Goal: Navigation & Orientation: Find specific page/section

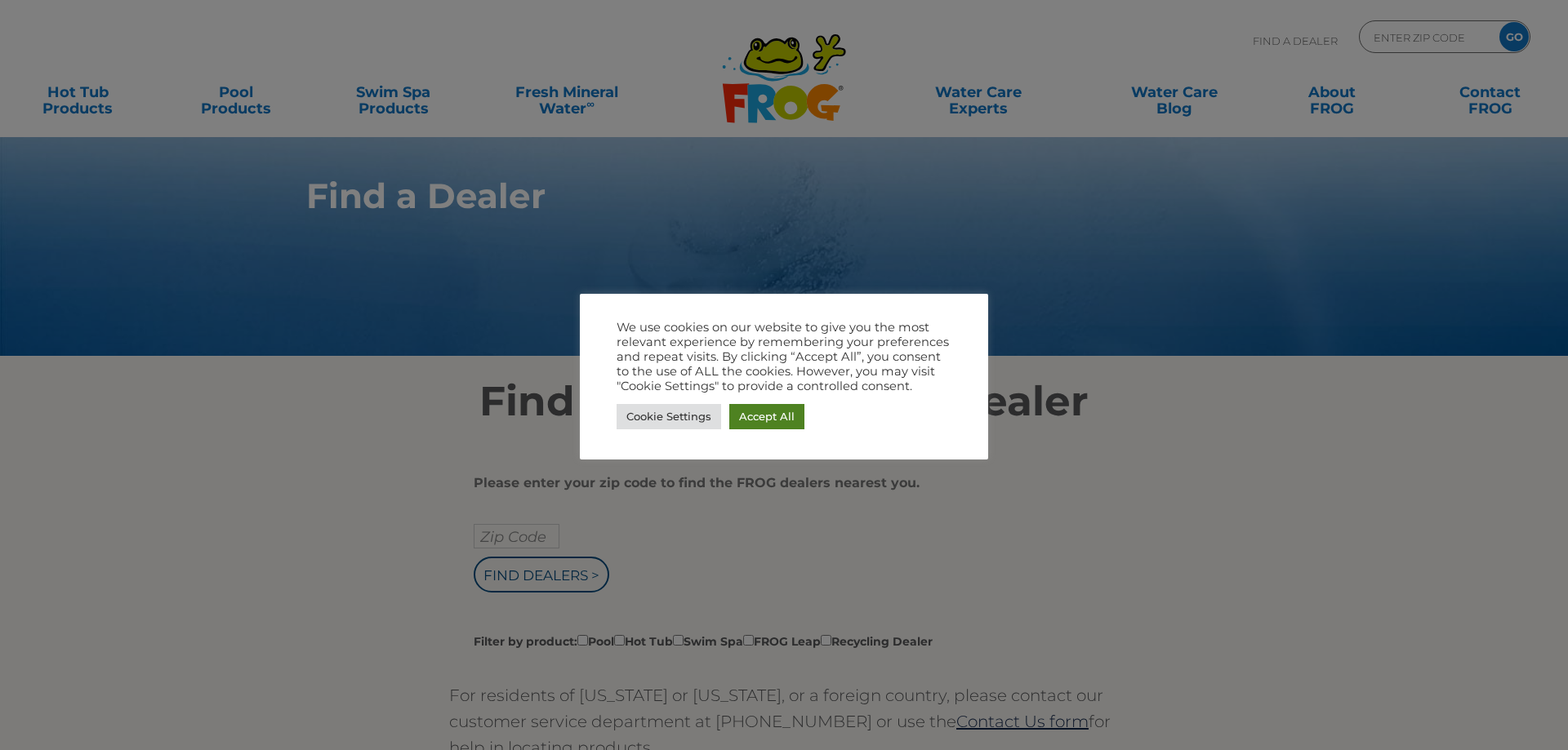
click at [748, 414] on link "Accept All" at bounding box center [766, 416] width 75 height 26
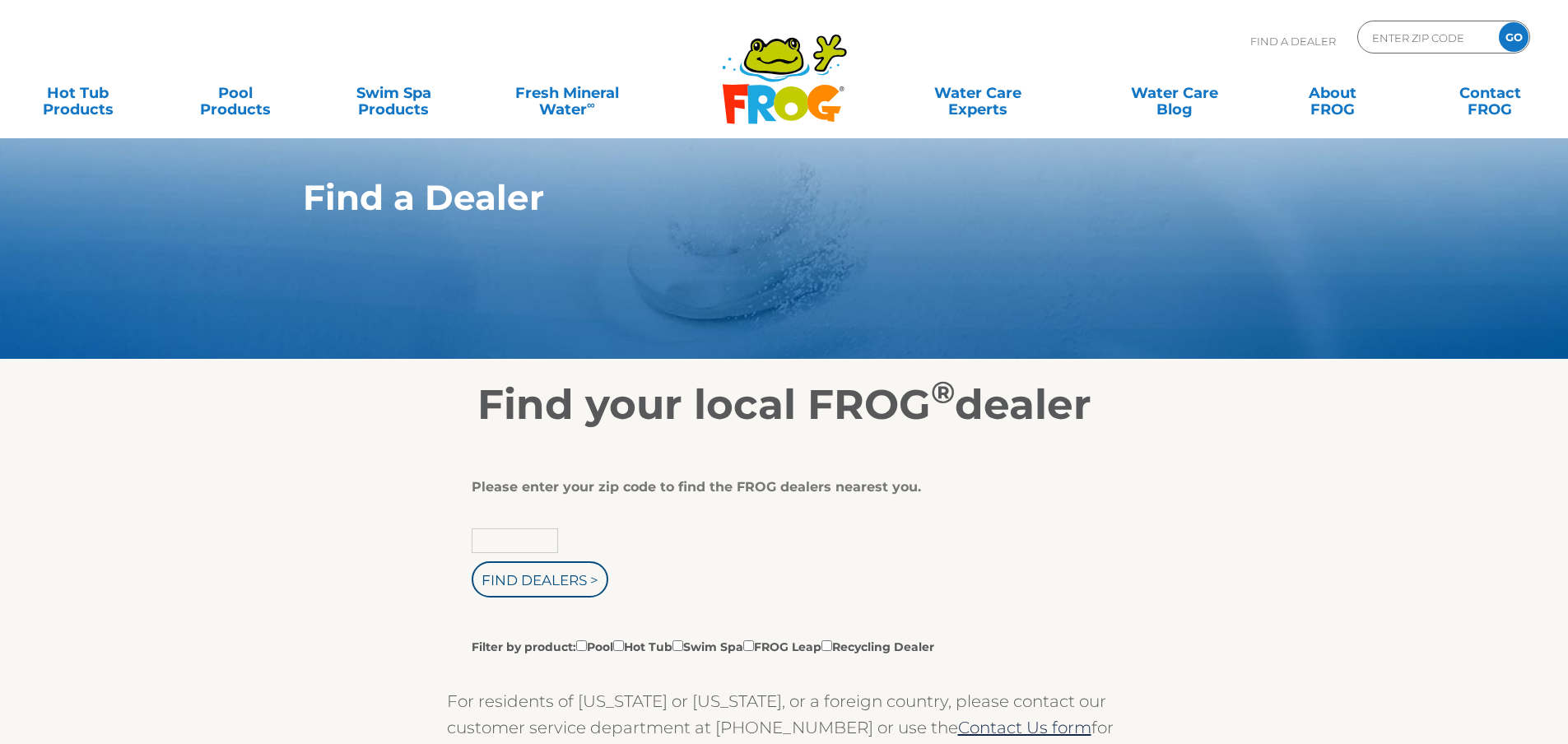
click at [525, 547] on input "text" at bounding box center [514, 541] width 86 height 25
type input "37079"
click at [471, 561] on input "Find Dealers >" at bounding box center [539, 579] width 136 height 37
click at [524, 569] on input "Find Dealers >" at bounding box center [539, 579] width 136 height 37
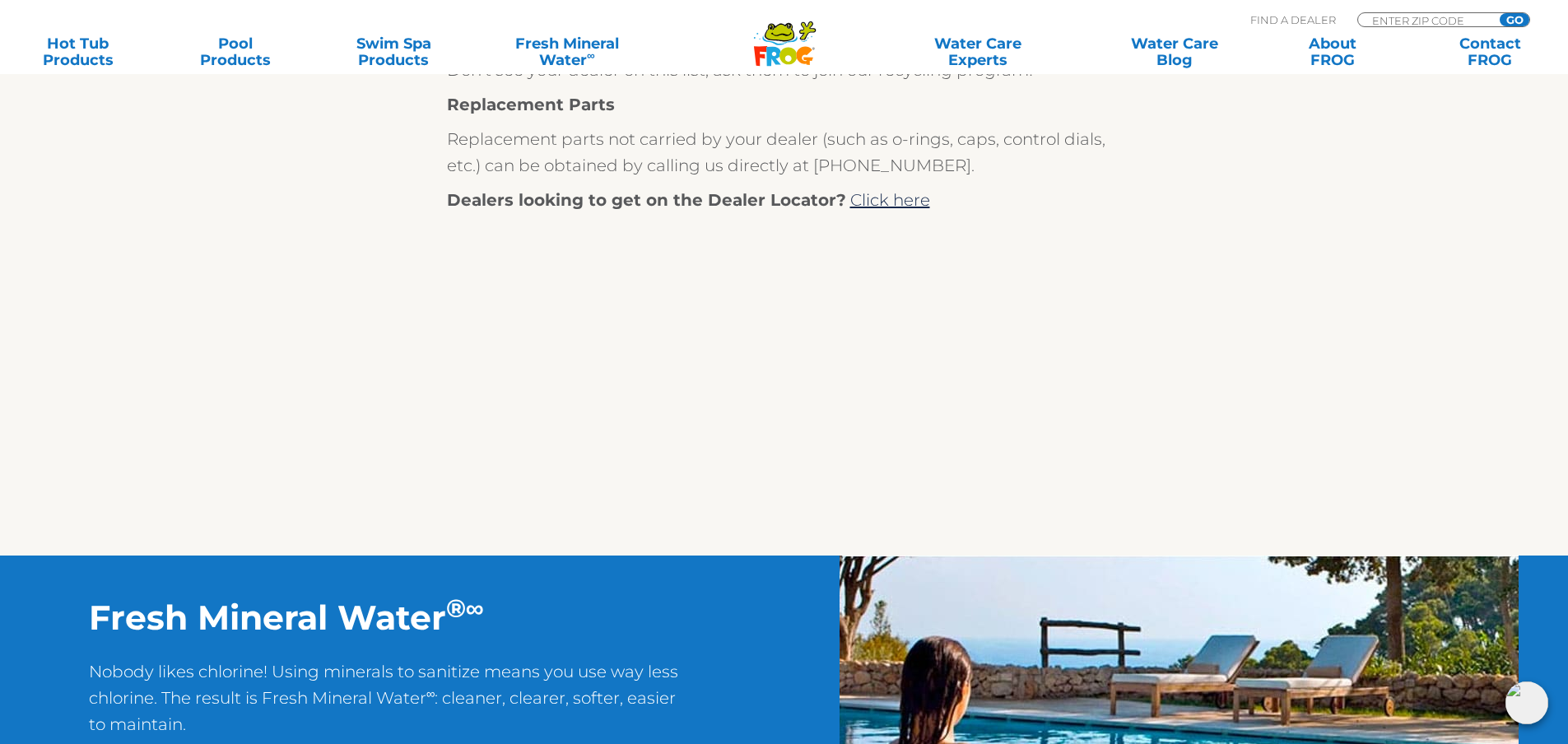
scroll to position [658, 0]
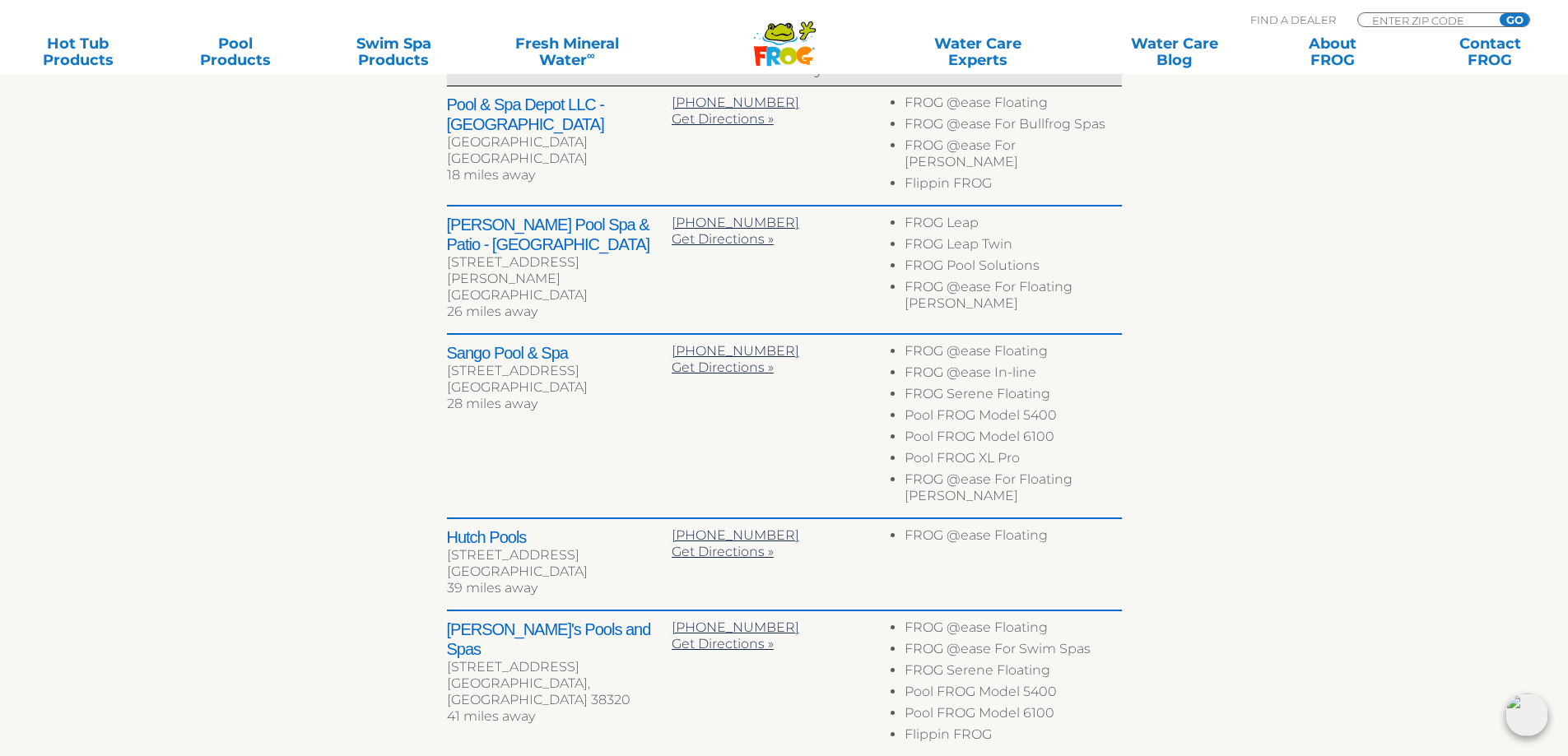
scroll to position [576, 0]
